Goal: Task Accomplishment & Management: Use online tool/utility

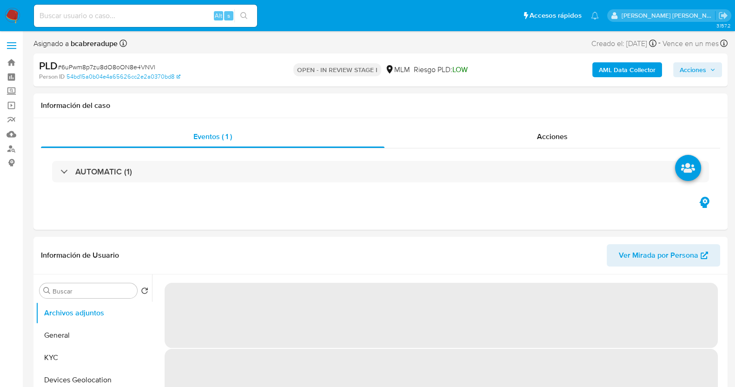
select select "10"
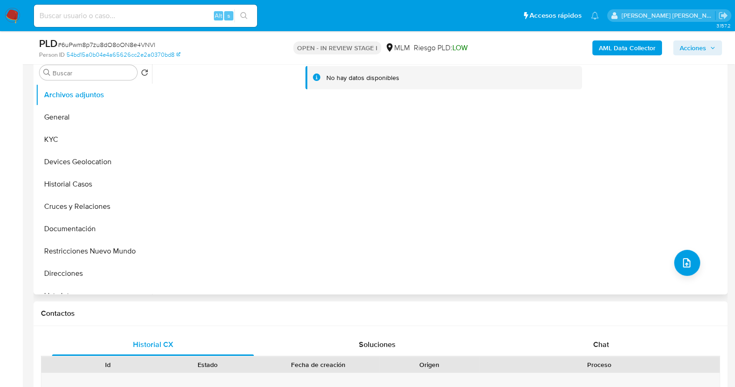
scroll to position [116, 0]
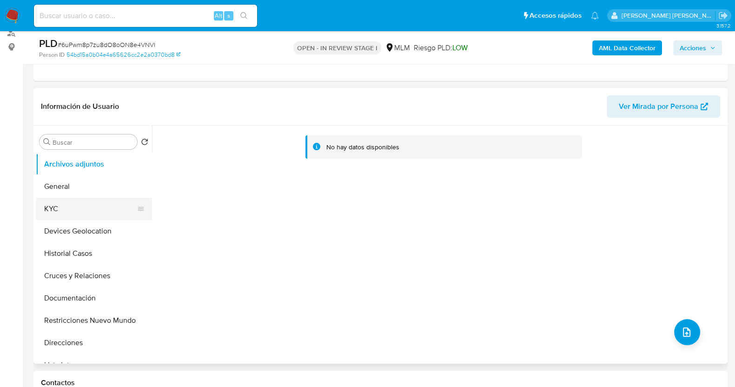
click at [66, 208] on button "KYC" at bounding box center [90, 209] width 109 height 22
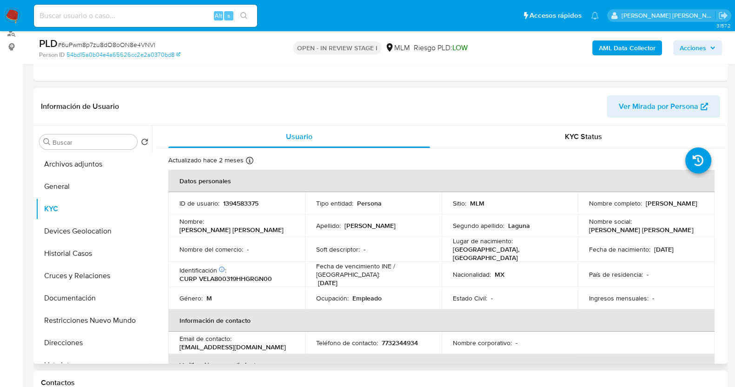
scroll to position [58, 0]
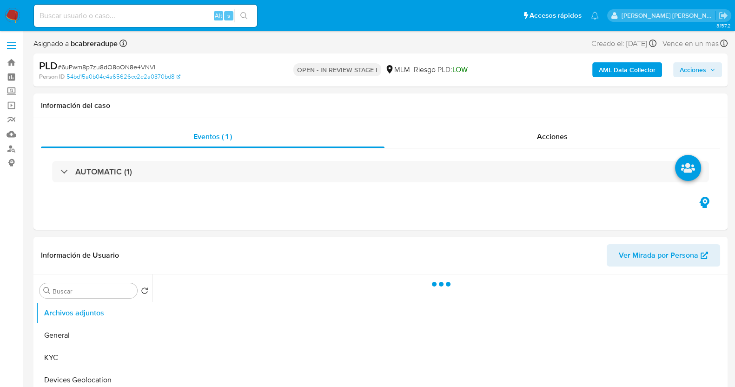
select select "10"
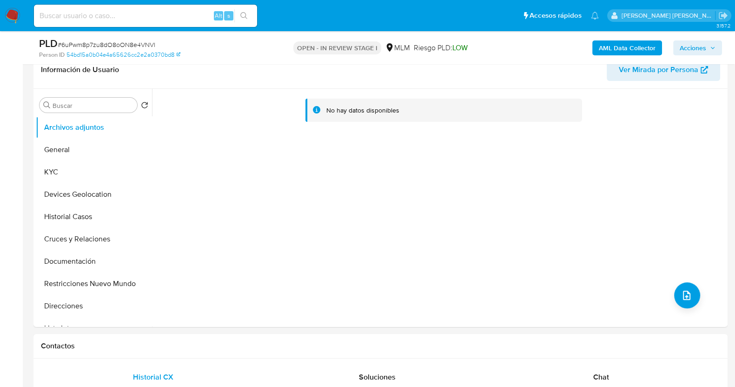
scroll to position [174, 0]
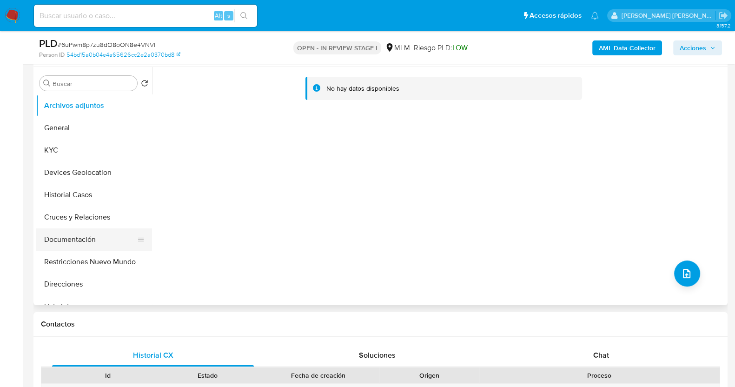
click at [90, 233] on button "Documentación" at bounding box center [90, 239] width 109 height 22
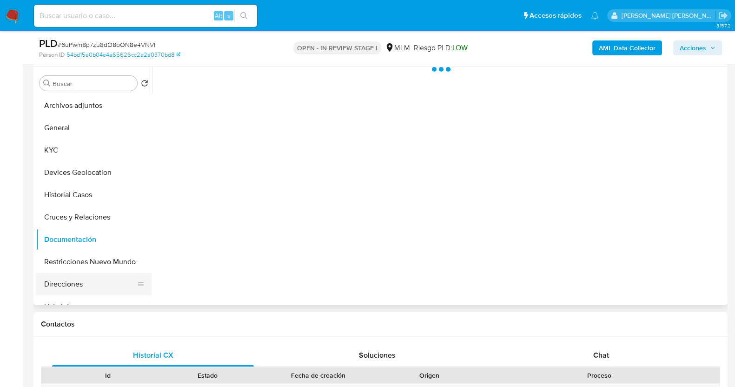
click at [81, 280] on button "Direcciones" at bounding box center [90, 284] width 109 height 22
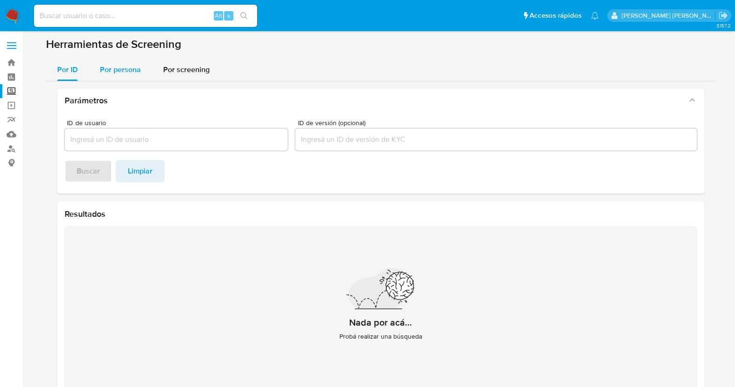
click at [115, 66] on span "Por persona" at bounding box center [120, 69] width 41 height 11
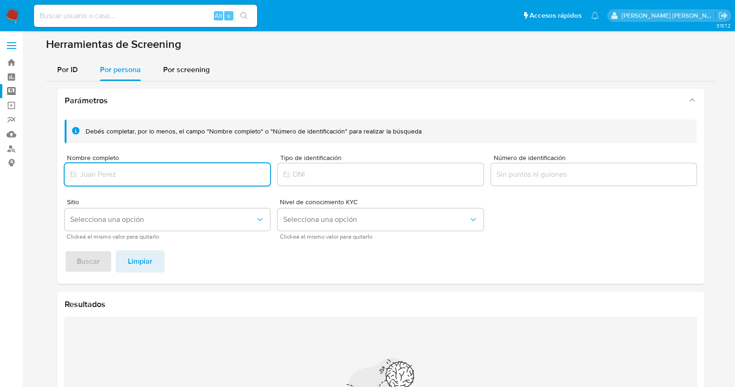
click at [207, 168] on input "Nombre completo" at bounding box center [168, 174] width 206 height 12
type input "JOSE DANIEL VERA ESQUIVEL"
click at [77, 263] on span "Buscar" at bounding box center [88, 261] width 23 height 20
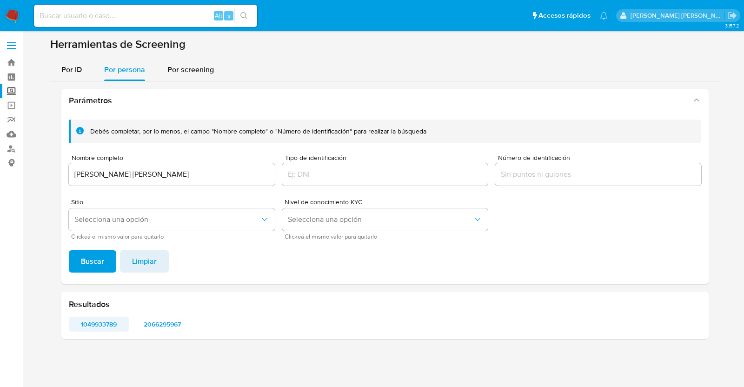
click at [96, 329] on span "1049933789" at bounding box center [98, 324] width 47 height 13
click at [165, 322] on span "2066295967" at bounding box center [162, 324] width 47 height 13
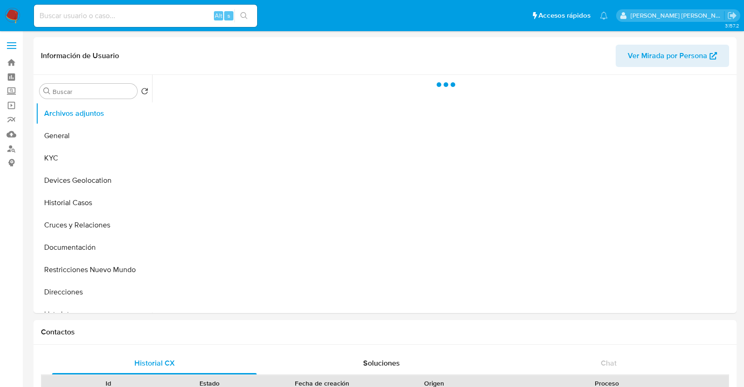
select select "10"
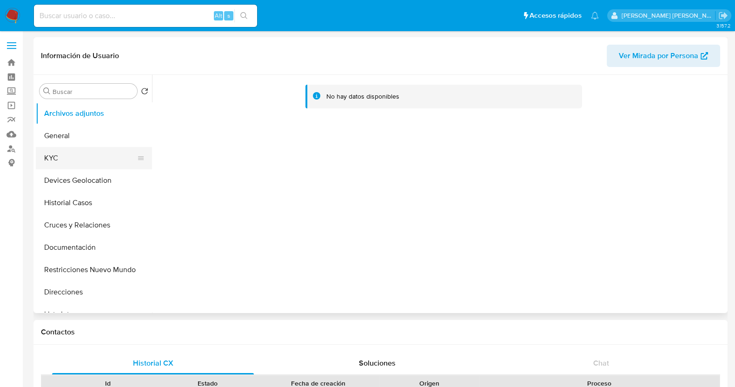
click at [77, 159] on button "KYC" at bounding box center [90, 158] width 109 height 22
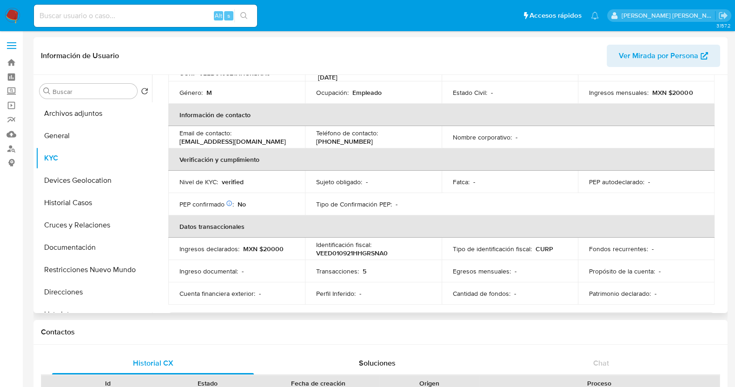
scroll to position [174, 0]
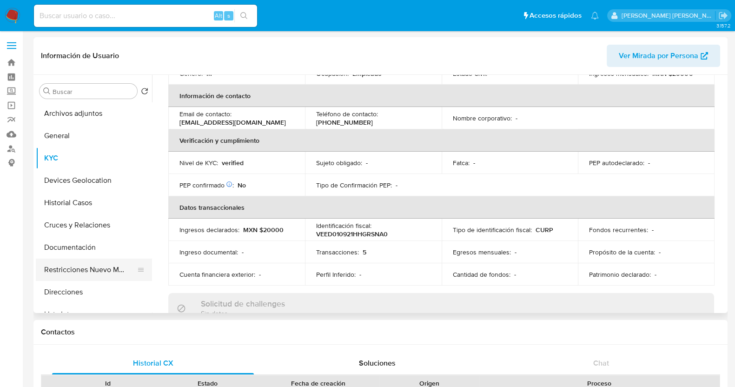
click at [92, 265] on button "Restricciones Nuevo Mundo" at bounding box center [90, 269] width 109 height 22
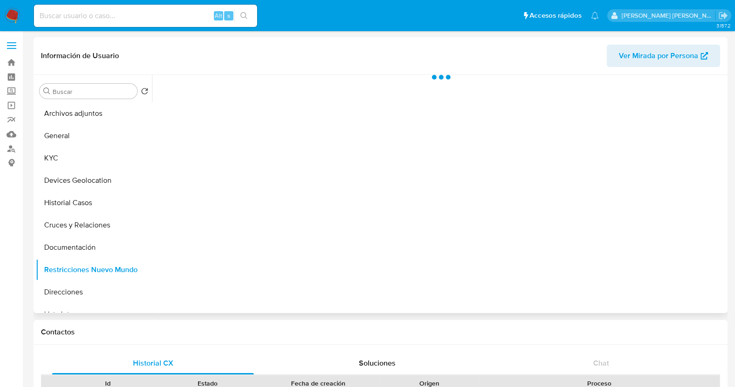
scroll to position [0, 0]
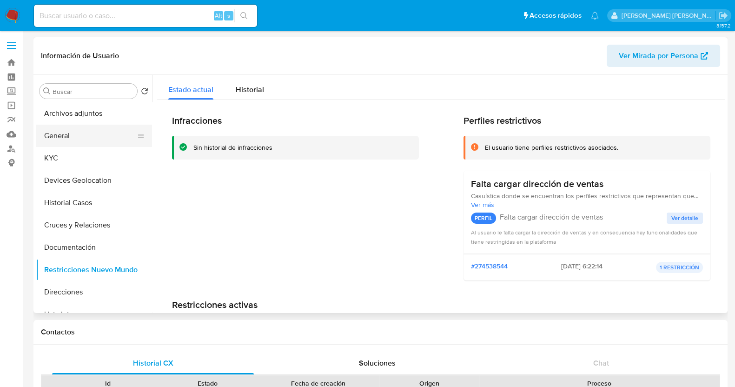
click at [79, 133] on button "General" at bounding box center [90, 136] width 109 height 22
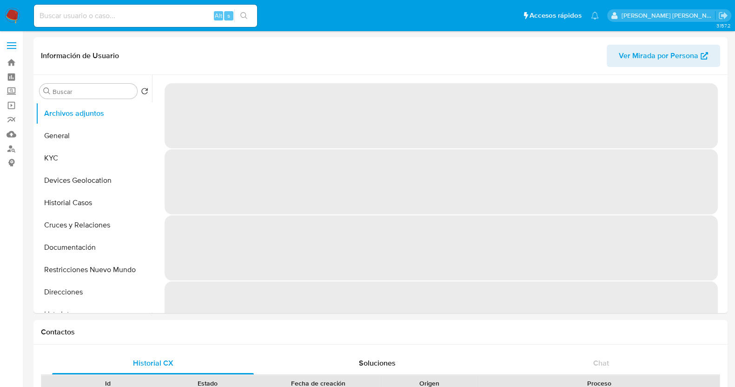
select select "10"
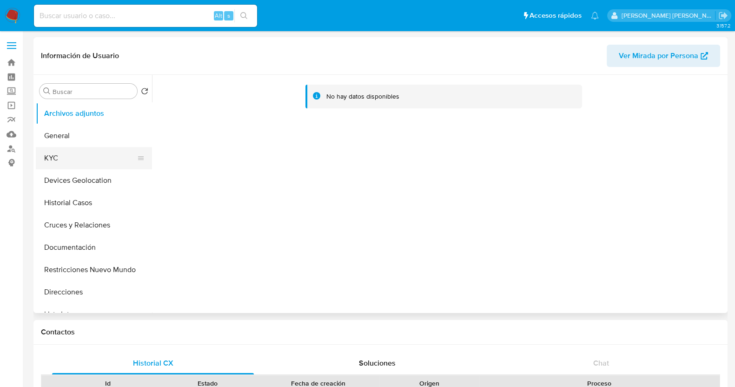
click at [68, 153] on button "KYC" at bounding box center [90, 158] width 109 height 22
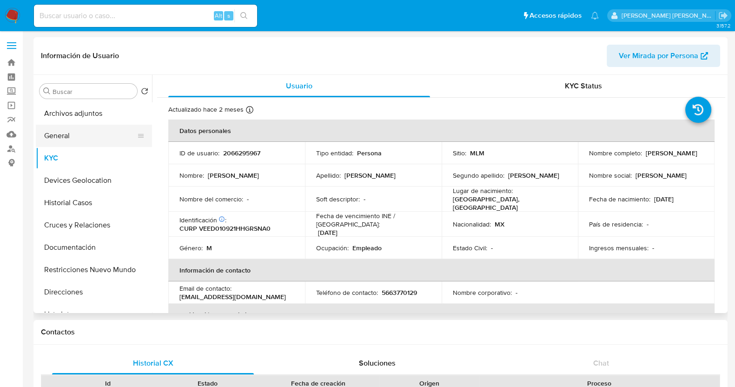
click at [80, 139] on button "General" at bounding box center [90, 136] width 109 height 22
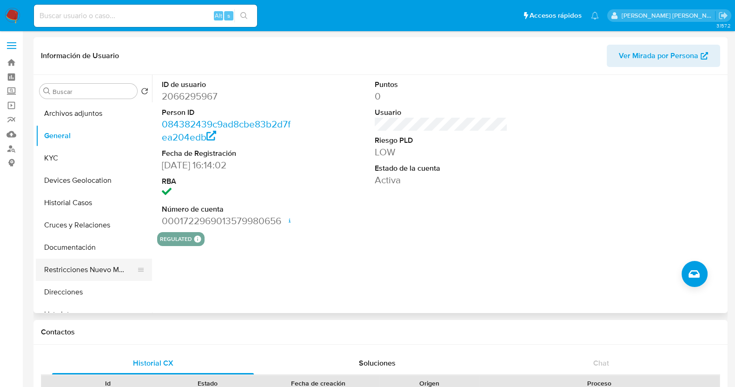
click at [88, 269] on button "Restricciones Nuevo Mundo" at bounding box center [90, 269] width 109 height 22
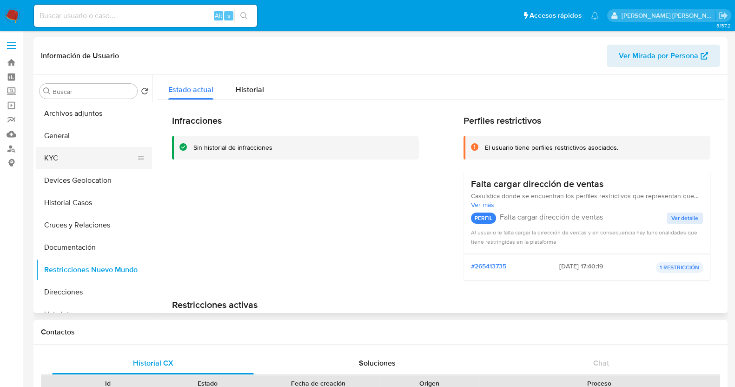
click at [71, 159] on button "KYC" at bounding box center [90, 158] width 109 height 22
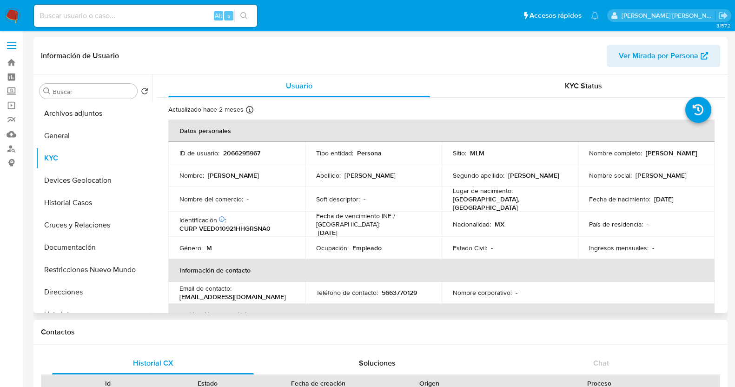
click at [245, 154] on p "2066295967" at bounding box center [241, 153] width 37 height 8
copy p "2066295967"
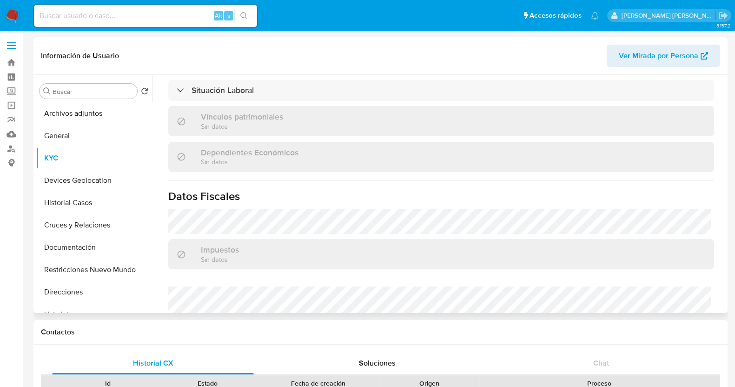
scroll to position [584, 0]
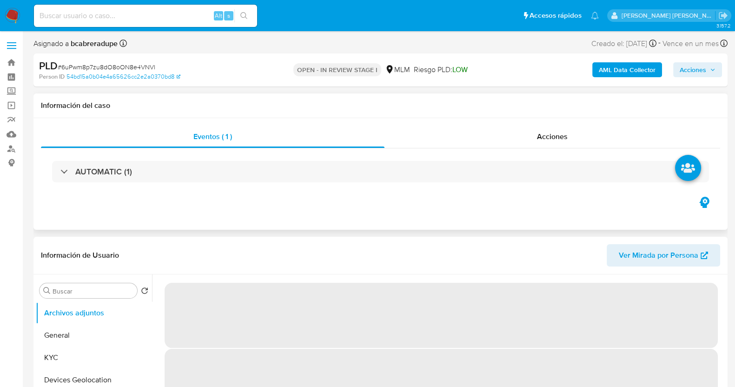
select select "10"
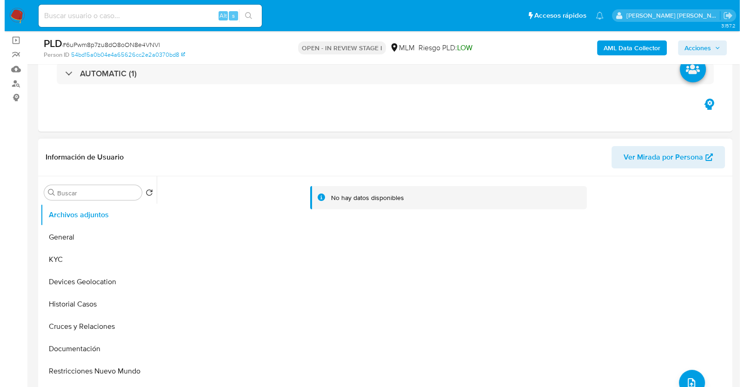
scroll to position [116, 0]
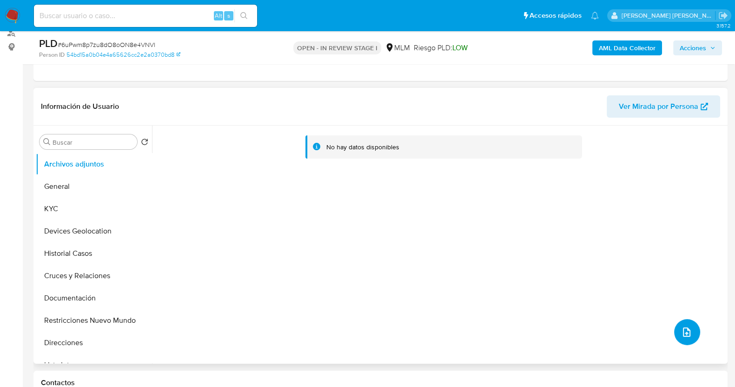
click at [687, 325] on button "upload-file" at bounding box center [687, 332] width 26 height 26
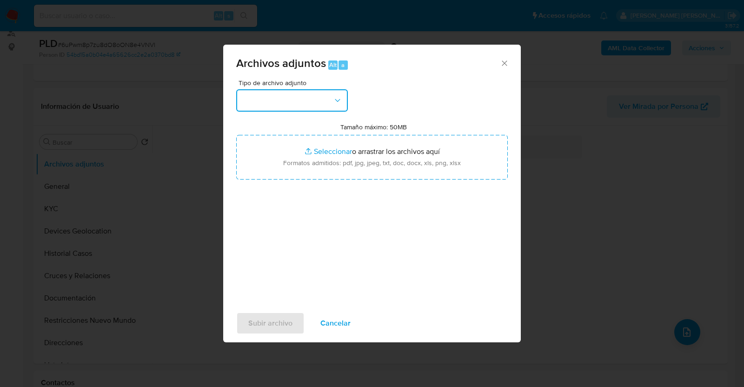
click at [334, 99] on icon "button" at bounding box center [337, 100] width 9 height 9
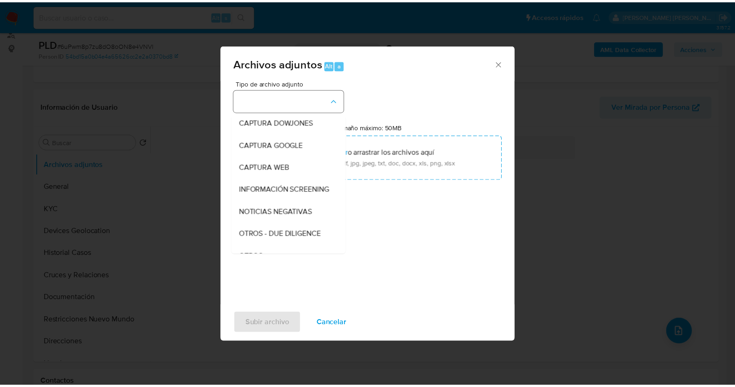
scroll to position [48, 0]
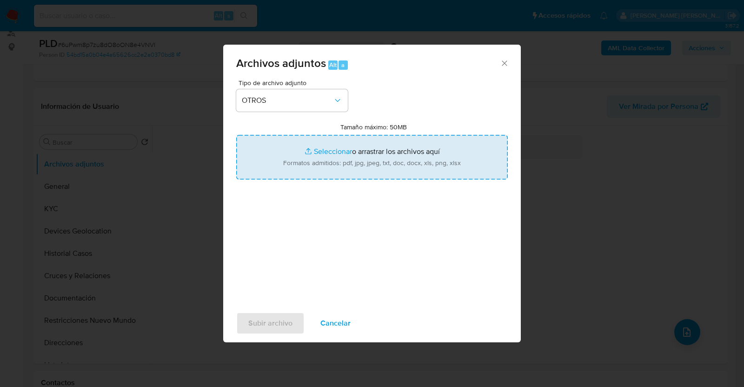
type input "C:\fakepath\1394583375_JOSE VERA_AGO2025.xlsx"
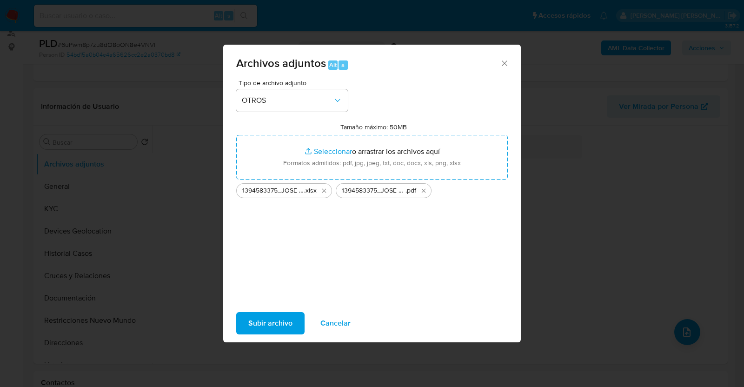
click at [271, 316] on span "Subir archivo" at bounding box center [270, 323] width 44 height 20
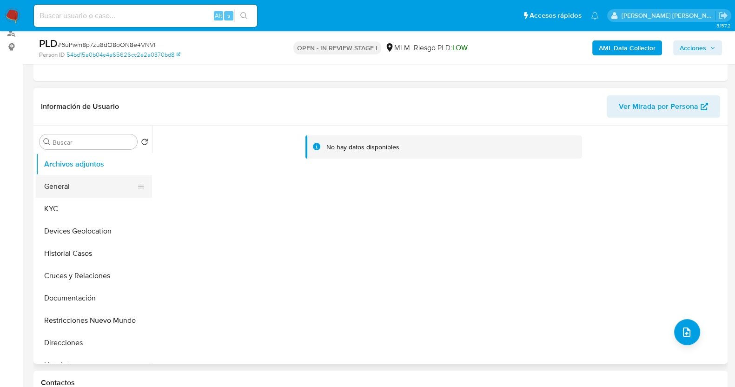
click at [72, 190] on button "General" at bounding box center [90, 186] width 109 height 22
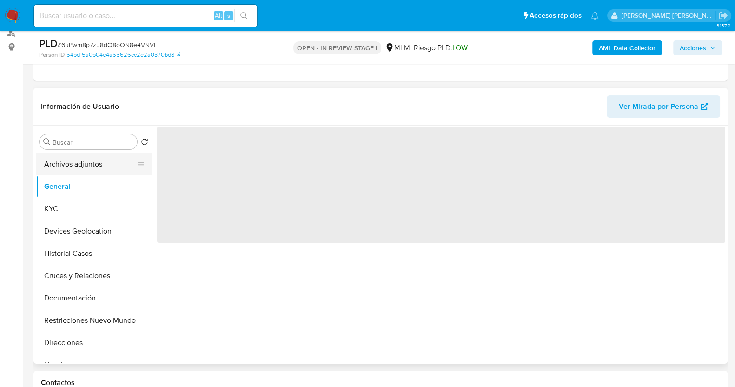
click at [85, 169] on button "Archivos adjuntos" at bounding box center [90, 164] width 109 height 22
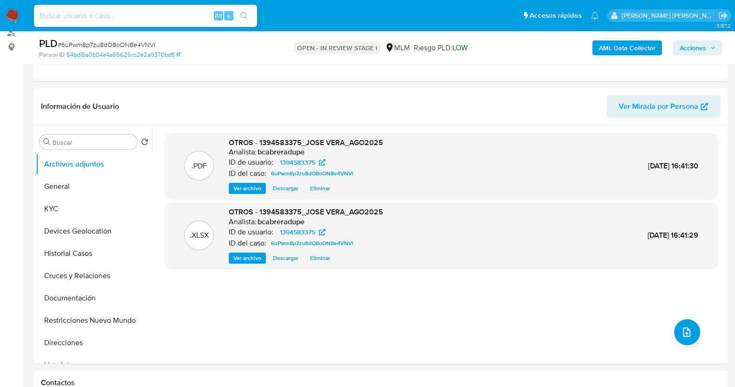
click at [700, 47] on span "Acciones" at bounding box center [693, 47] width 27 height 15
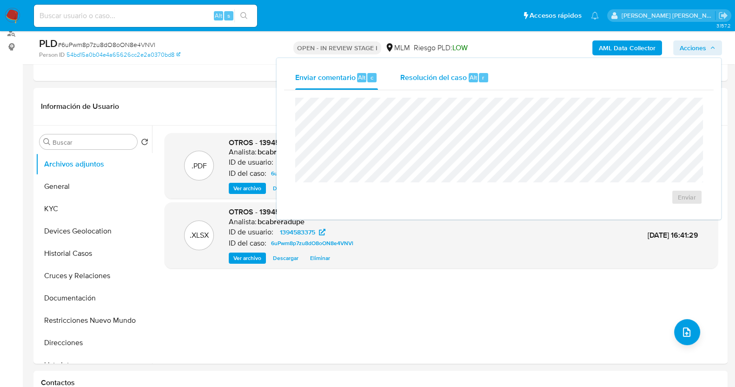
click at [428, 78] on span "Resolución del caso" at bounding box center [433, 77] width 66 height 11
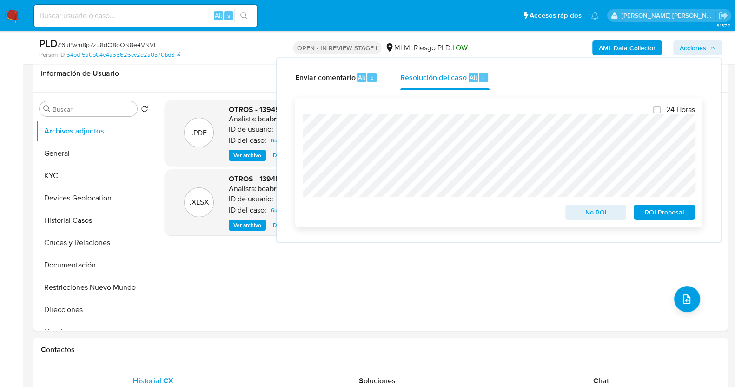
scroll to position [174, 0]
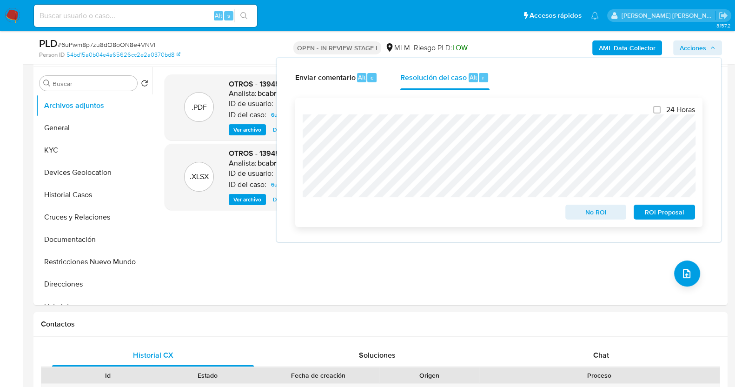
click at [603, 216] on span "No ROI" at bounding box center [596, 211] width 48 height 13
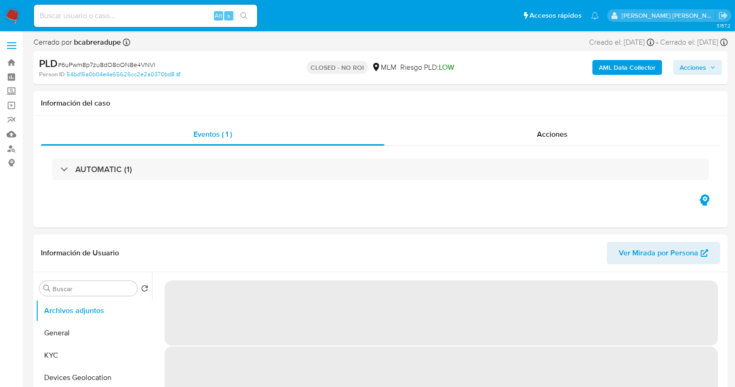
select select "10"
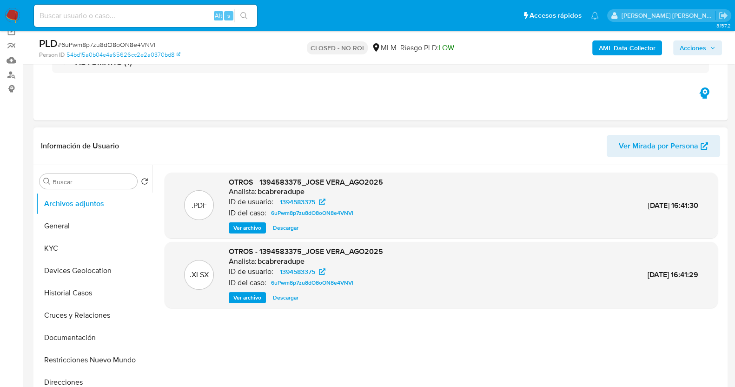
scroll to position [116, 0]
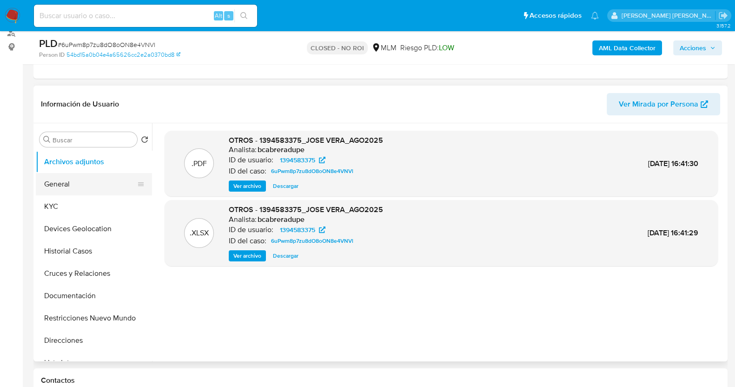
drag, startPoint x: 82, startPoint y: 189, endPoint x: 114, endPoint y: 188, distance: 32.6
click at [82, 189] on button "General" at bounding box center [90, 184] width 109 height 22
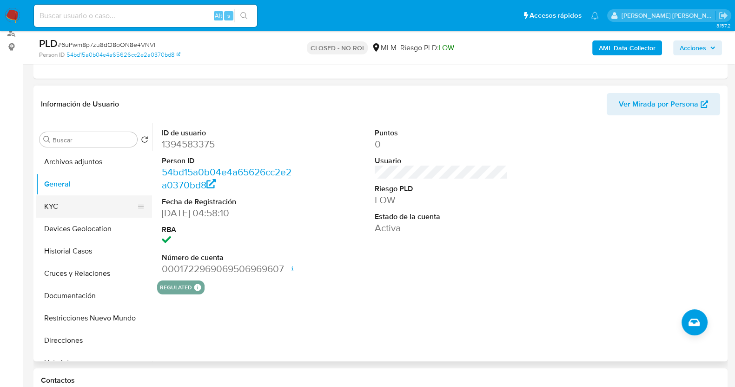
click at [72, 208] on button "KYC" at bounding box center [90, 206] width 109 height 22
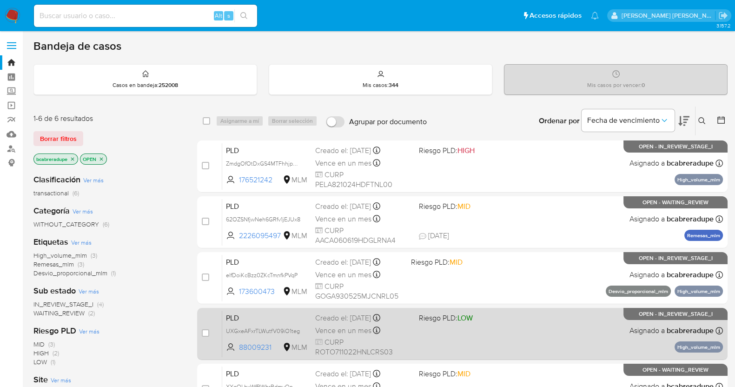
click at [349, 327] on span "Vence en un mes" at bounding box center [343, 330] width 56 height 10
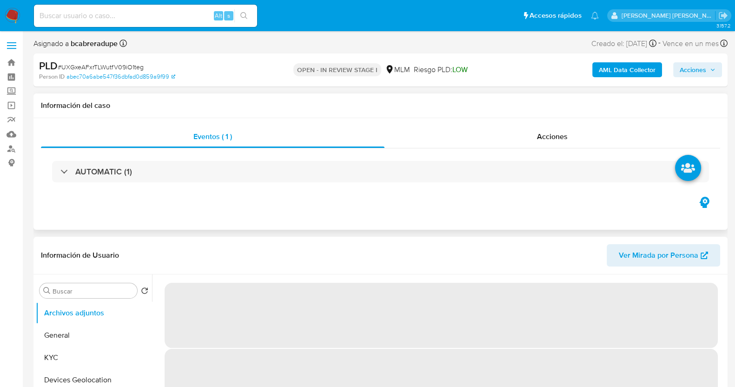
select select "10"
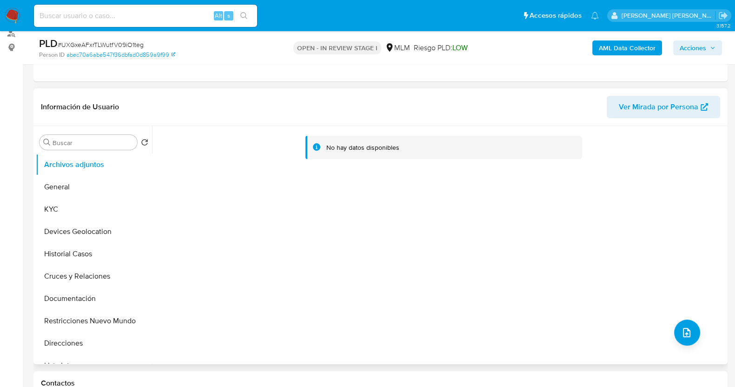
scroll to position [116, 0]
click at [67, 207] on button "KYC" at bounding box center [90, 209] width 109 height 22
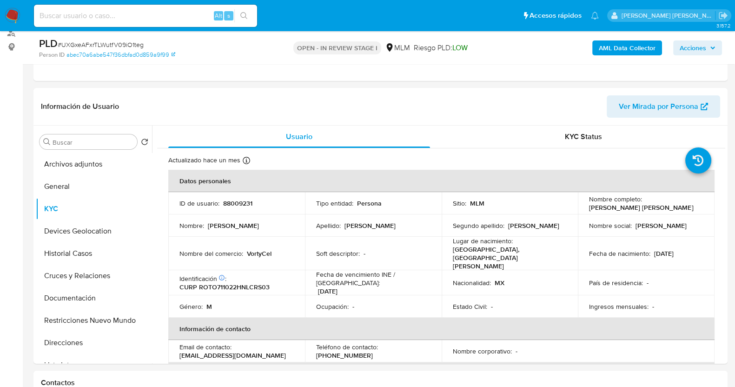
click at [121, 41] on span "# UXGxeAFxrTLWutfV09iO1teg" at bounding box center [101, 44] width 86 height 9
copy span "UXGxeAFxrTLWutfV09iO1teg"
click at [238, 200] on p "88009231" at bounding box center [237, 203] width 29 height 8
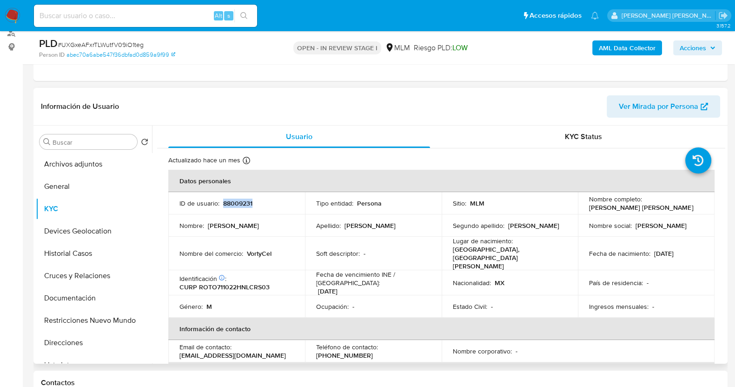
copy p "88009231"
click at [686, 275] on td "País de residencia : -" at bounding box center [646, 282] width 137 height 25
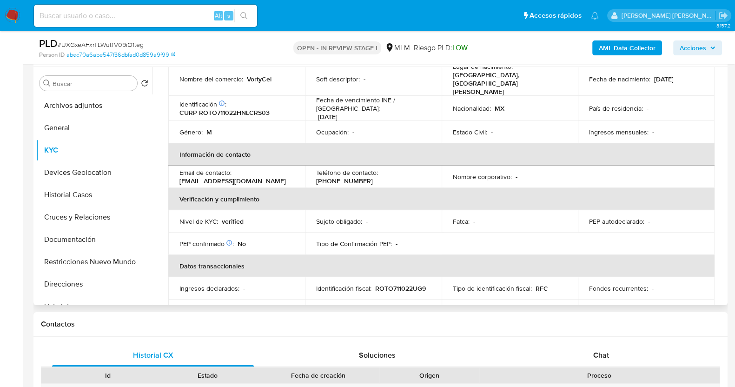
scroll to position [174, 0]
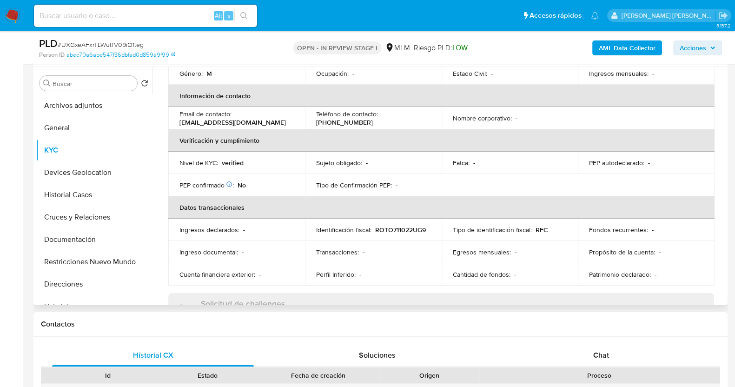
click at [672, 225] on div "Fondos recurrentes : -" at bounding box center [646, 229] width 114 height 8
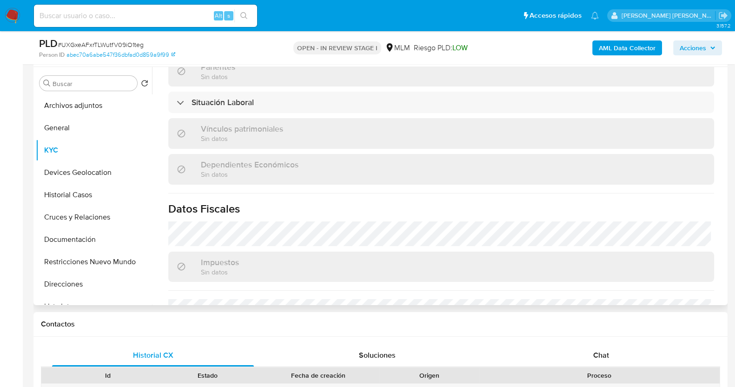
scroll to position [584, 0]
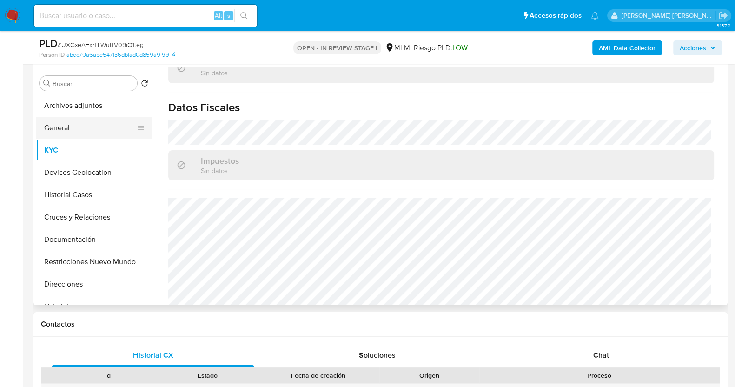
click at [79, 126] on button "General" at bounding box center [90, 128] width 109 height 22
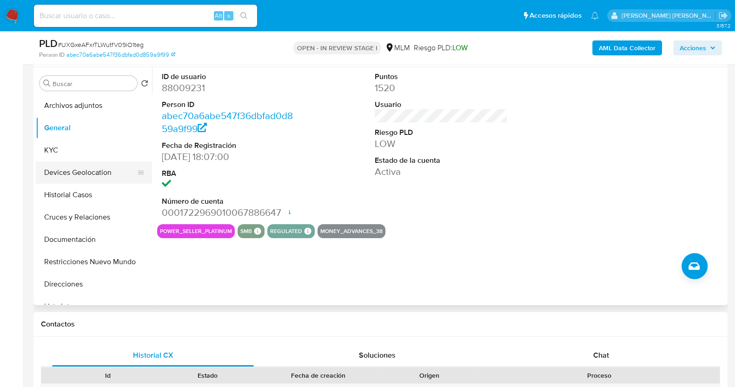
click at [104, 172] on button "Devices Geolocation" at bounding box center [90, 172] width 109 height 22
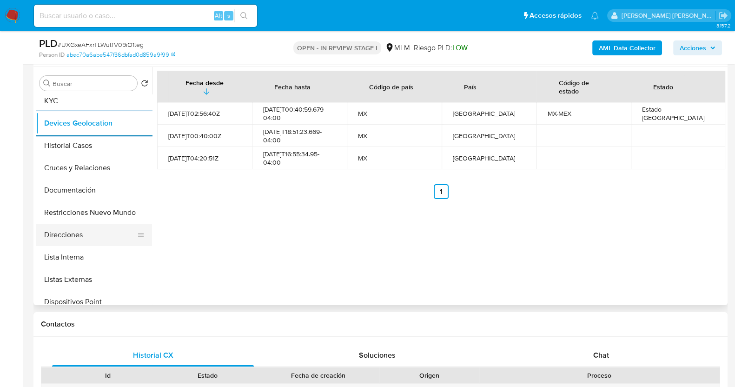
scroll to position [116, 0]
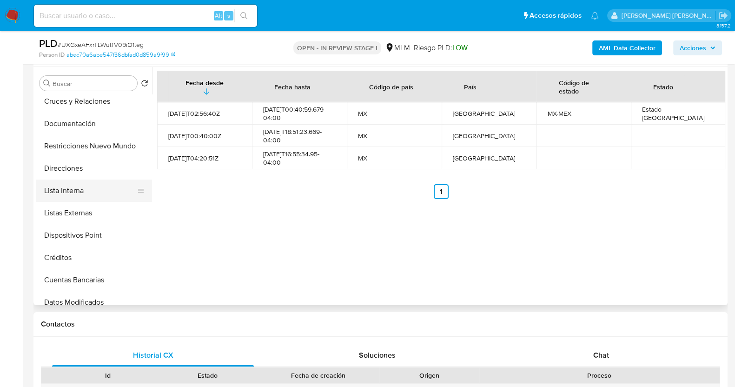
click at [93, 193] on button "Lista Interna" at bounding box center [90, 190] width 109 height 22
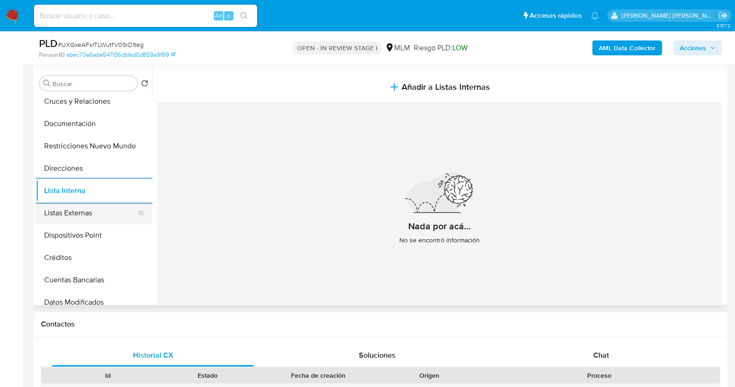
click at [79, 211] on button "Listas Externas" at bounding box center [90, 213] width 109 height 22
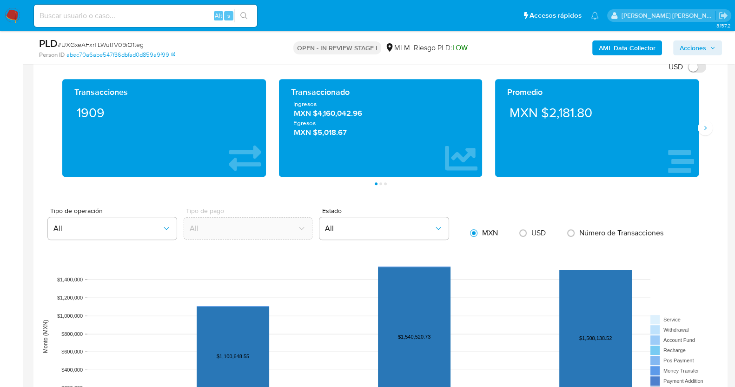
scroll to position [672, 0]
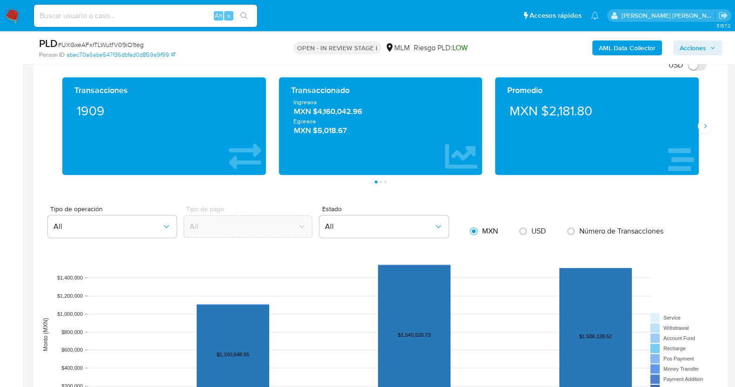
click at [711, 121] on div "Transacciones 1909 Transaccionado Ingresos MXN $4,160,042.96 Egresos MXN $5,018…" at bounding box center [380, 130] width 679 height 106
click at [707, 129] on button "Siguiente" at bounding box center [705, 126] width 15 height 15
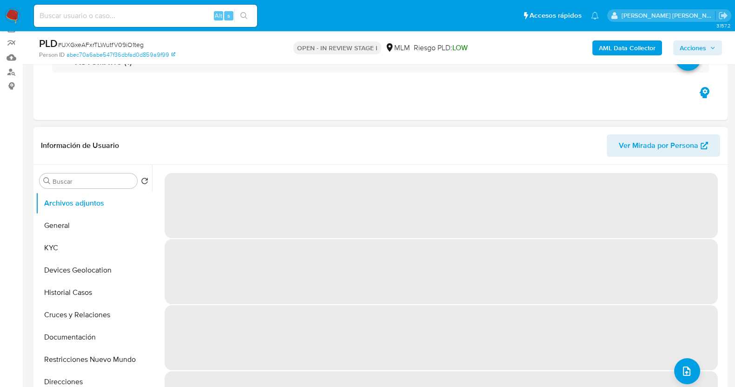
scroll to position [116, 0]
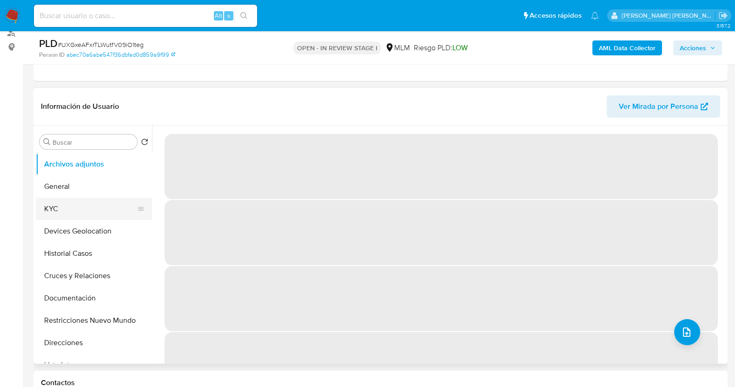
select select "10"
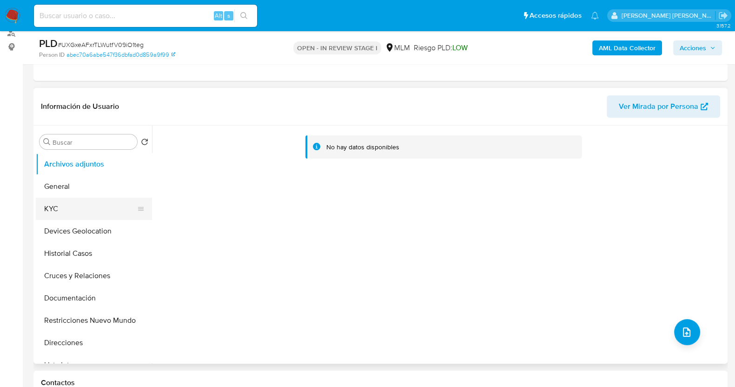
click at [75, 205] on button "KYC" at bounding box center [90, 209] width 109 height 22
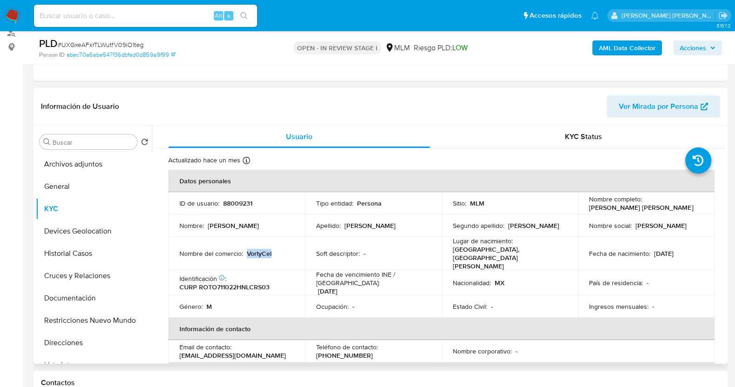
drag, startPoint x: 246, startPoint y: 248, endPoint x: 274, endPoint y: 249, distance: 27.5
click at [274, 249] on div "Nombre del comercio : VortyCel" at bounding box center [236, 253] width 114 height 8
copy p "VortyCel"
